Goal: Transaction & Acquisition: Purchase product/service

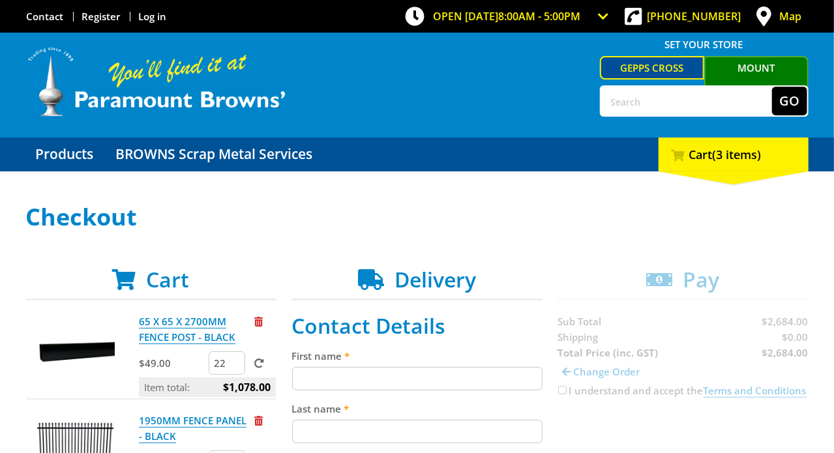
scroll to position [261, 0]
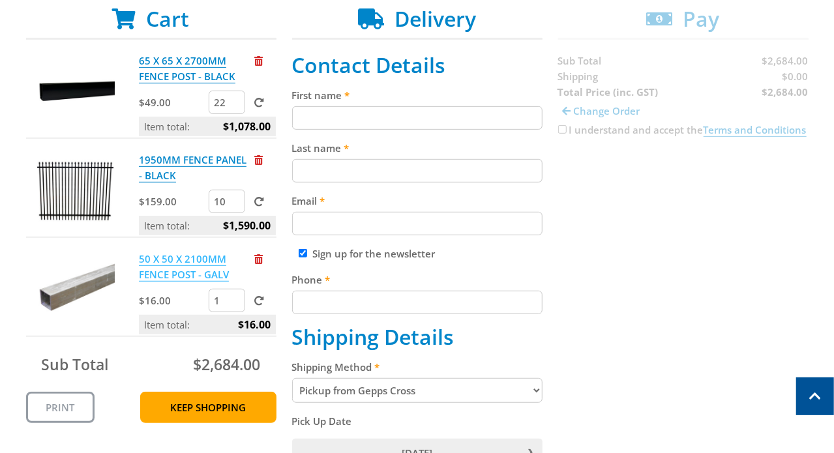
click at [177, 259] on link "50 X 50 X 2100MM FENCE POST - GALV" at bounding box center [184, 266] width 90 height 29
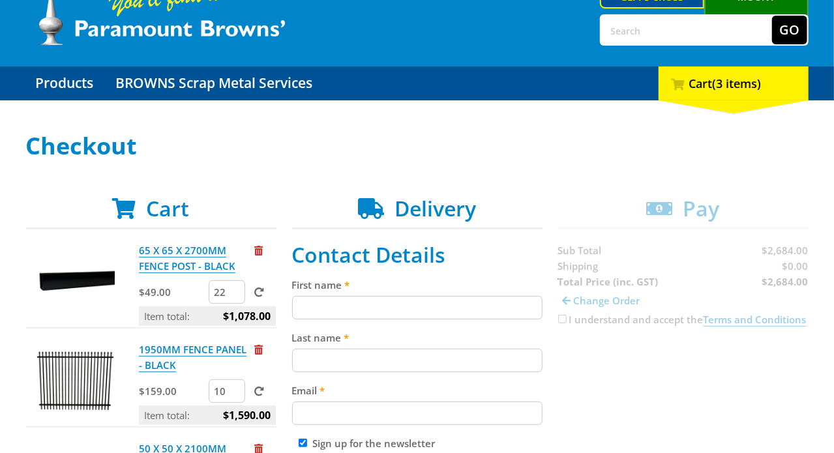
scroll to position [195, 0]
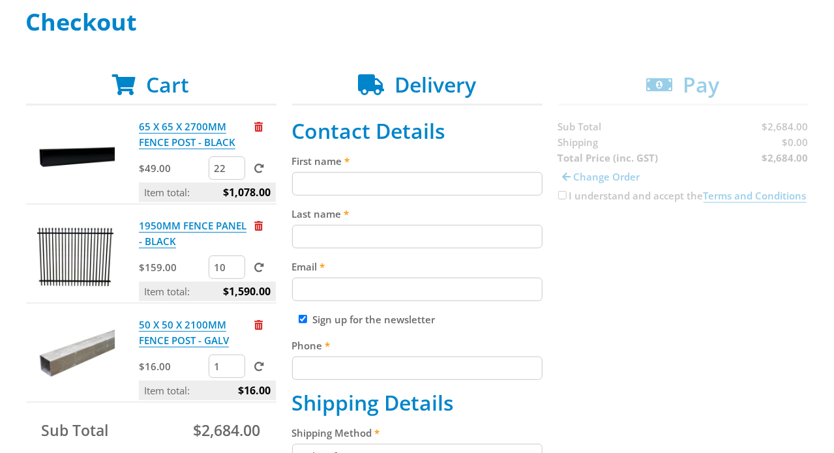
drag, startPoint x: 217, startPoint y: 266, endPoint x: 207, endPoint y: 264, distance: 10.0
click at [209, 264] on input "10" at bounding box center [227, 267] width 37 height 23
type input "20"
click at [254, 265] on span at bounding box center [259, 268] width 10 height 10
click at [0, 0] on input "submit" at bounding box center [0, 0] width 0 height 0
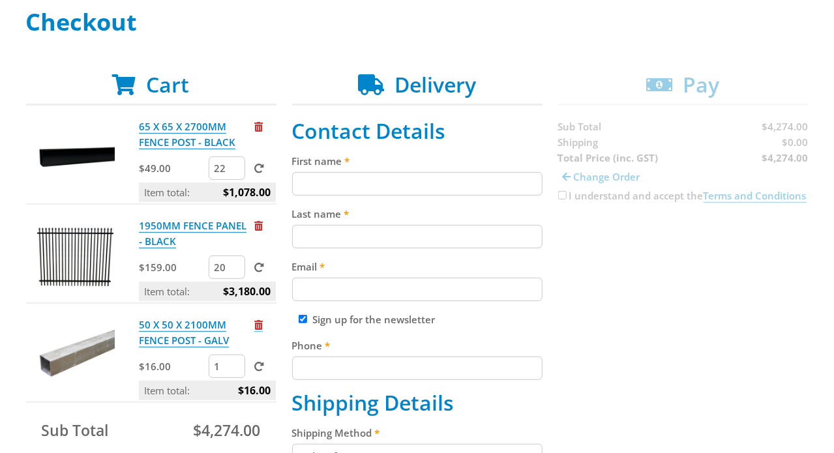
click at [254, 320] on span "Remove from cart" at bounding box center [258, 325] width 8 height 10
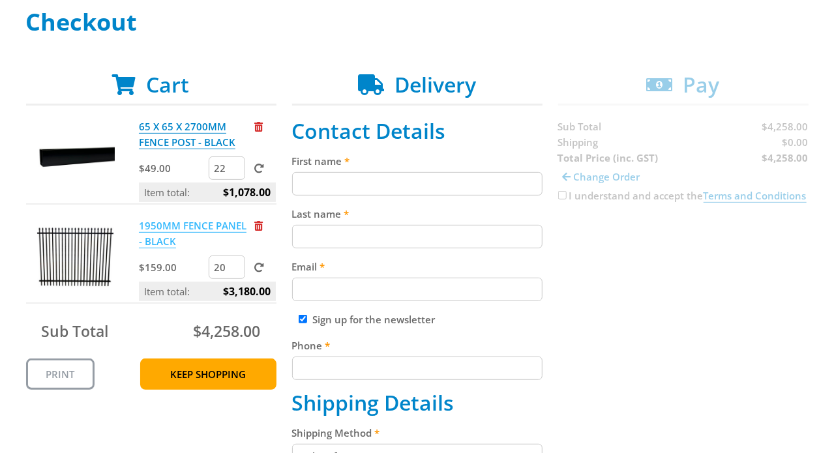
click at [205, 227] on link "1950MM FENCE PANEL - BLACK" at bounding box center [193, 233] width 108 height 29
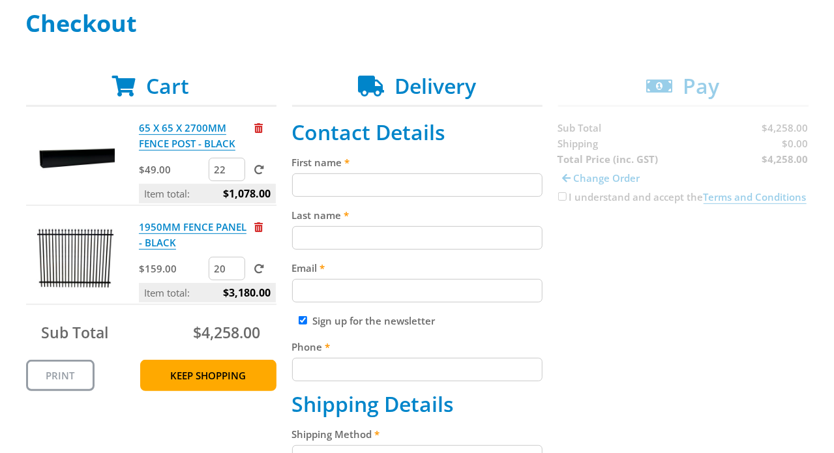
scroll to position [195, 0]
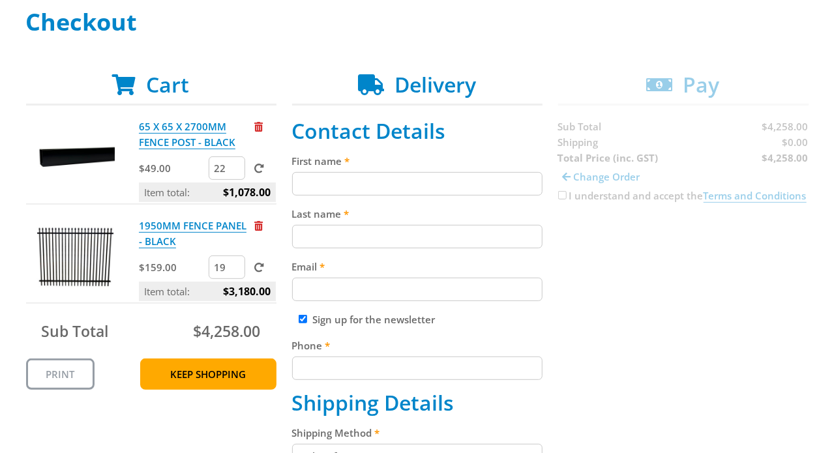
click at [228, 269] on input "19" at bounding box center [227, 267] width 37 height 23
type input "18"
click at [228, 269] on input "18" at bounding box center [227, 267] width 37 height 23
click at [254, 263] on span at bounding box center [259, 268] width 10 height 10
click at [0, 0] on input "submit" at bounding box center [0, 0] width 0 height 0
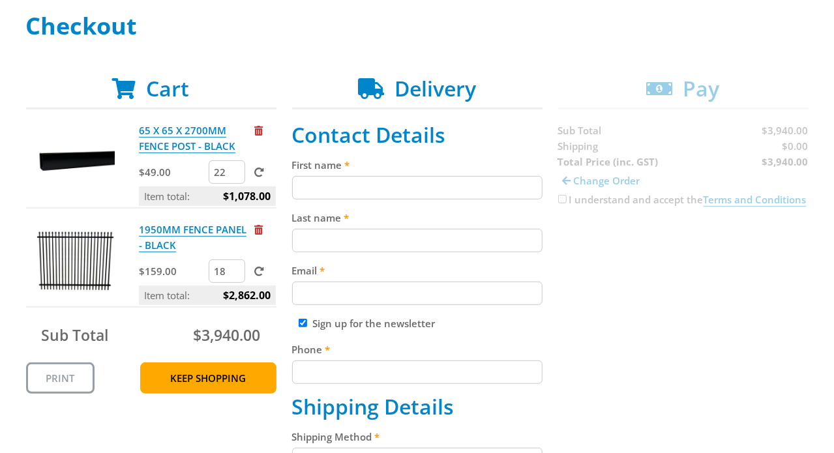
scroll to position [0, 0]
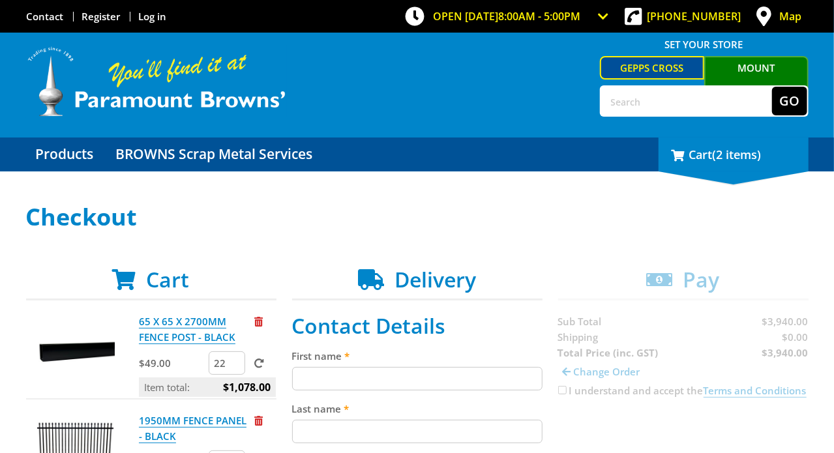
click at [751, 171] on div "2 Cart (2 items)" at bounding box center [733, 155] width 150 height 34
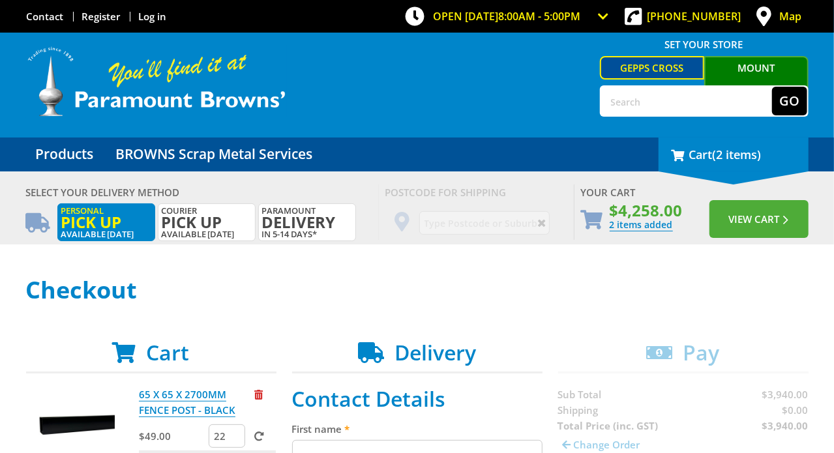
click at [751, 171] on div "2 Cart (2 items)" at bounding box center [733, 155] width 150 height 34
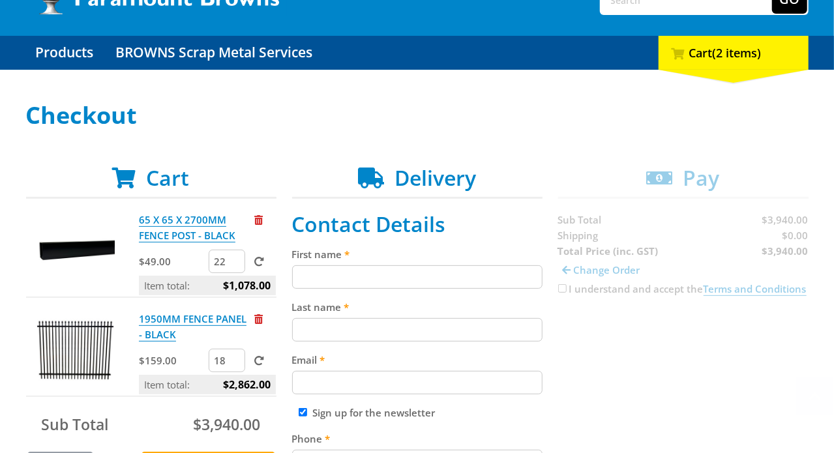
scroll to position [261, 0]
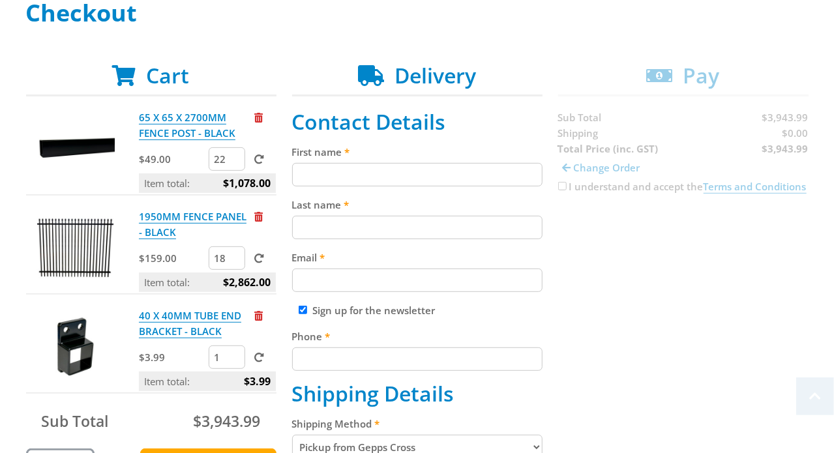
scroll to position [261, 0]
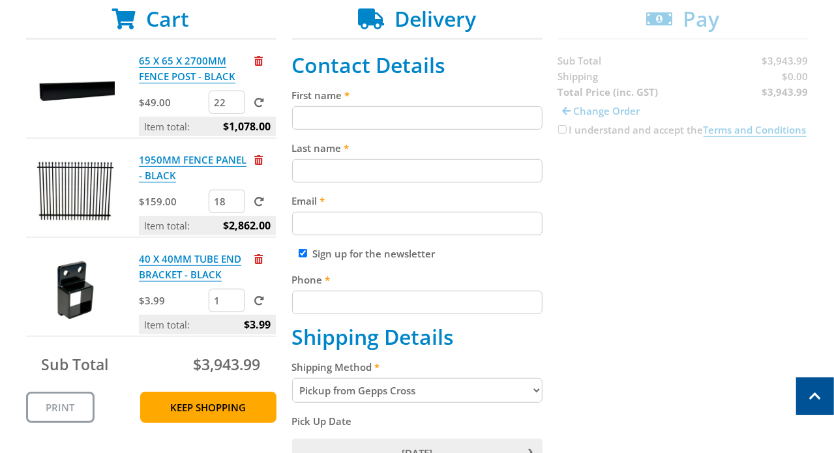
click at [216, 302] on input "1" at bounding box center [227, 300] width 37 height 23
type input "76"
click at [254, 302] on span at bounding box center [259, 301] width 10 height 10
click at [0, 0] on input "submit" at bounding box center [0, 0] width 0 height 0
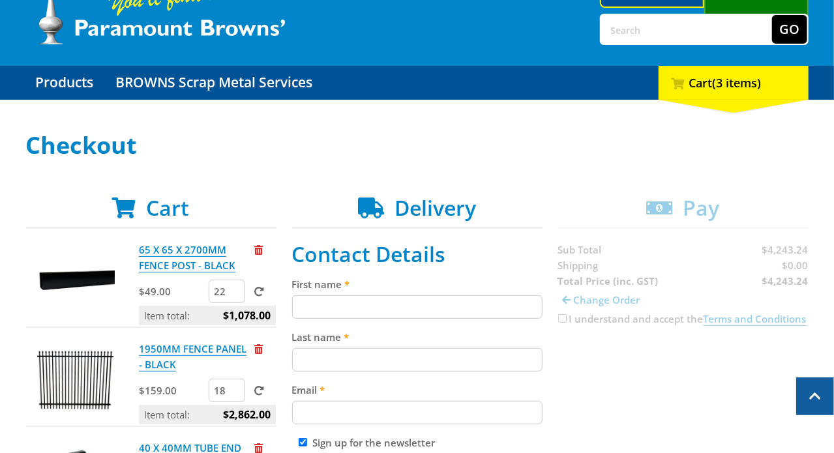
scroll to position [0, 0]
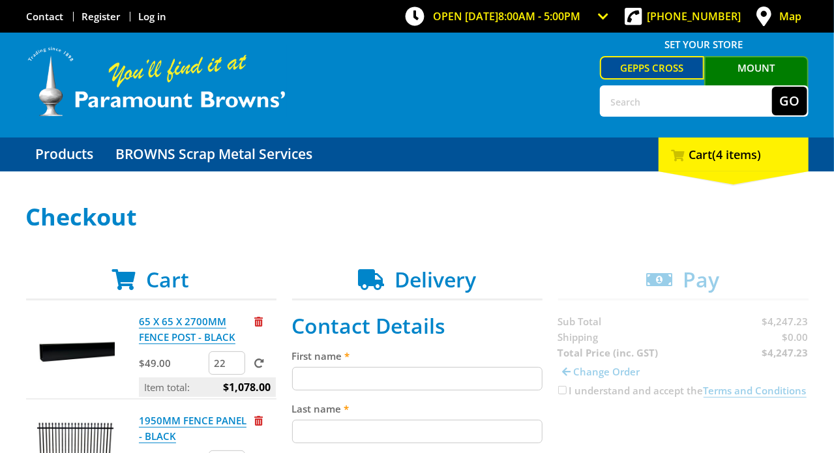
scroll to position [325, 0]
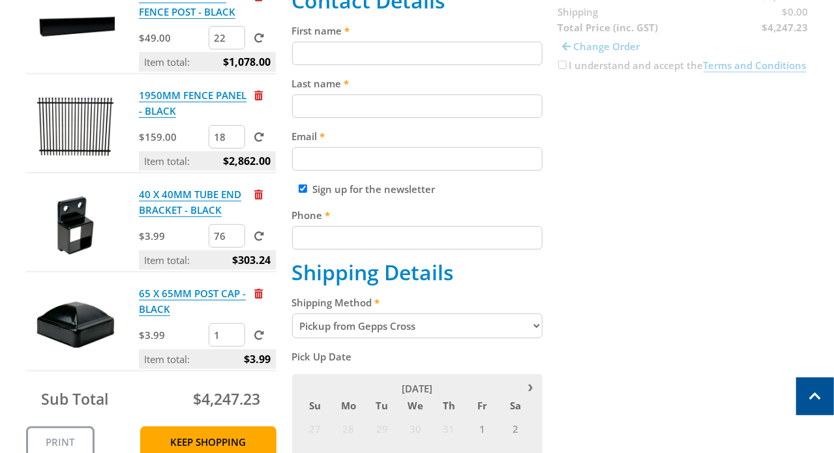
click at [209, 334] on input "1" at bounding box center [227, 334] width 37 height 23
drag, startPoint x: 217, startPoint y: 332, endPoint x: 202, endPoint y: 330, distance: 15.2
click at [209, 332] on input "1" at bounding box center [227, 334] width 37 height 23
type input "22"
click at [254, 331] on span at bounding box center [259, 336] width 10 height 10
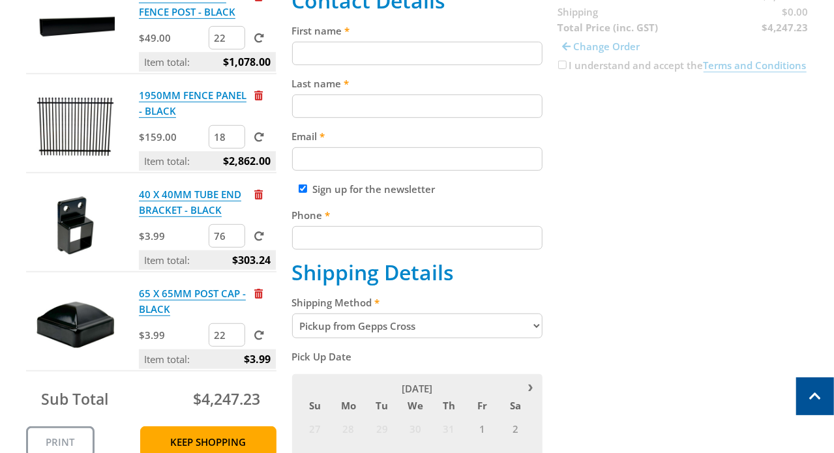
click at [0, 0] on input "submit" at bounding box center [0, 0] width 0 height 0
click at [744, 250] on div "Cart 65 X 65 X 2700MM FENCE POST - BLACK $49.00 22 Item total: $1,078.00 1950MM…" at bounding box center [417, 386] width 782 height 889
